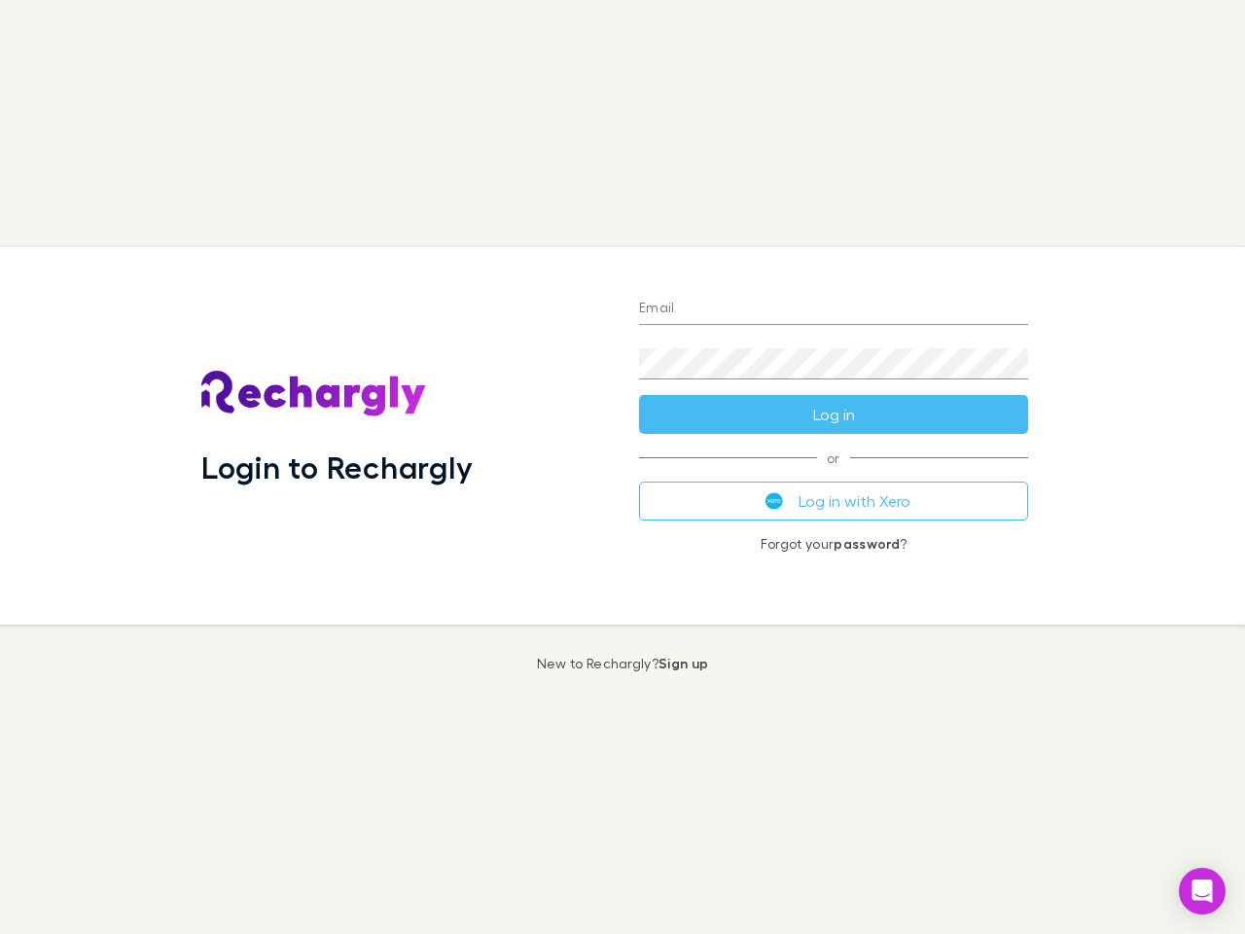
click at [622, 467] on div "Login to Rechargly" at bounding box center [405, 435] width 438 height 377
click at [834, 309] on input "Email" at bounding box center [833, 309] width 389 height 31
click at [834, 414] on button "Log in" at bounding box center [833, 414] width 389 height 39
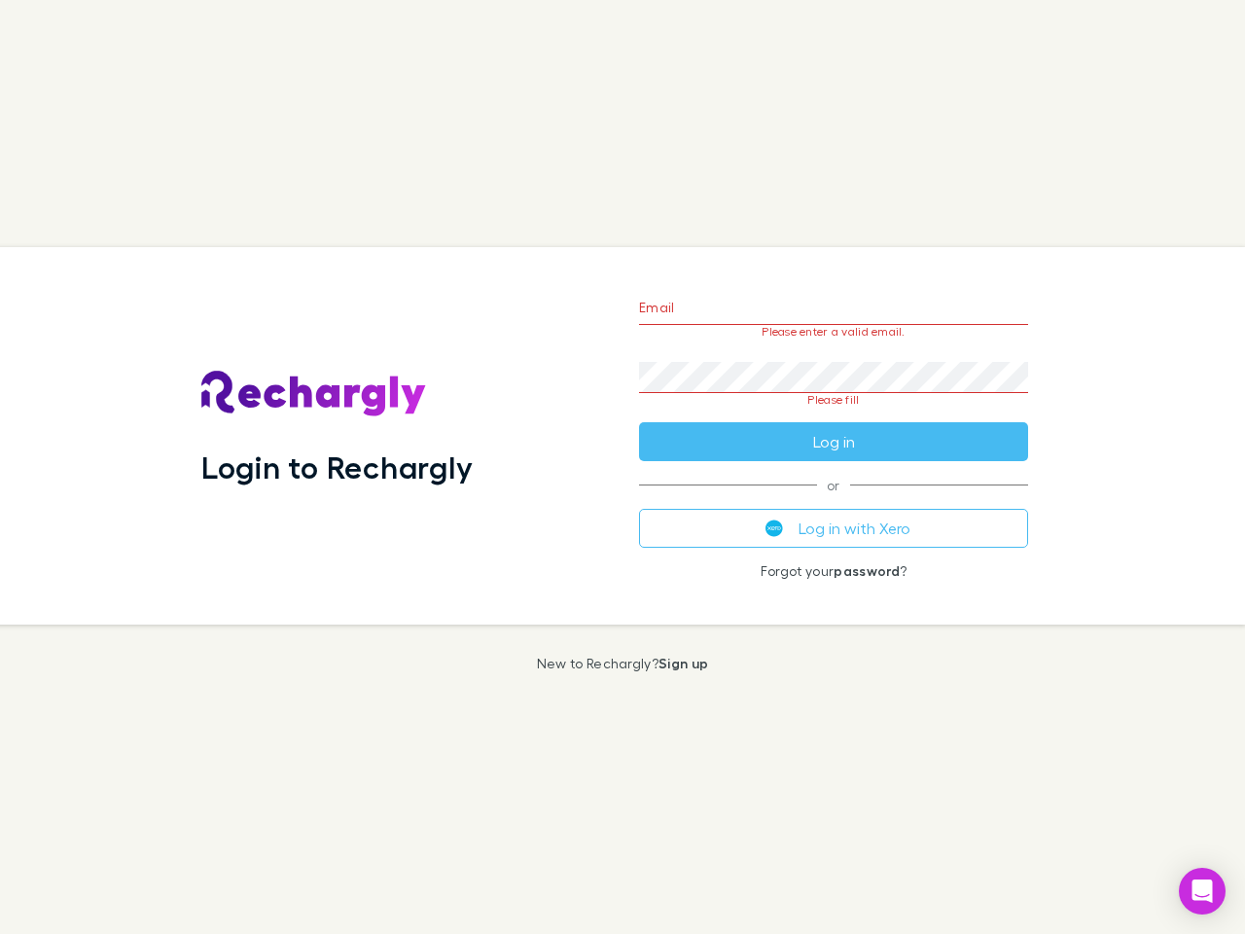
click at [834, 501] on div "Email Please enter a valid email. Password Please fill Log in or Log in with Xe…" at bounding box center [833, 435] width 420 height 377
click at [1202, 891] on icon "Open Intercom Messenger" at bounding box center [1202, 890] width 20 height 23
